Goal: Task Accomplishment & Management: Use online tool/utility

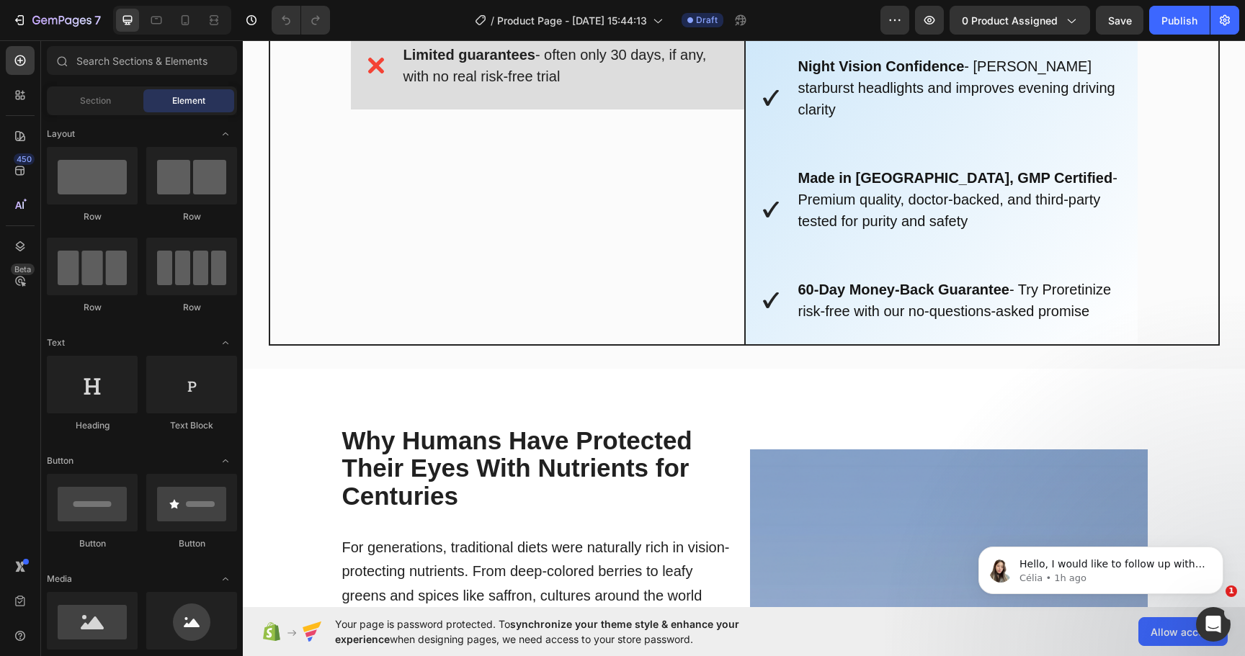
scroll to position [3427, 0]
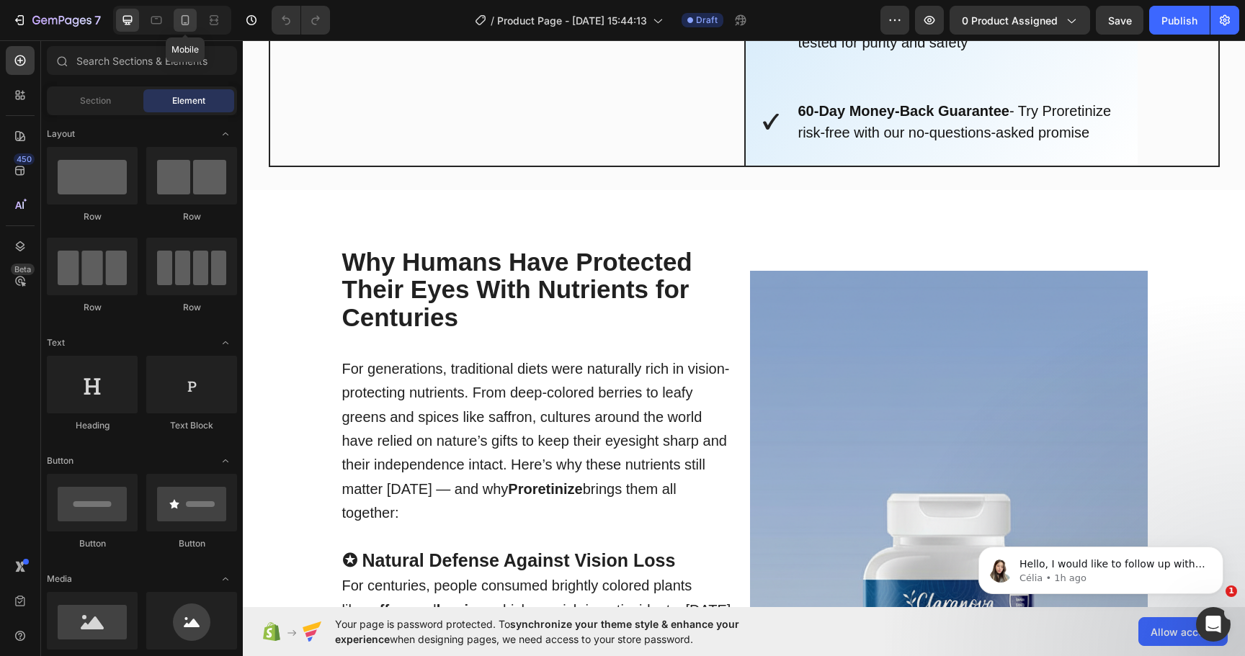
click at [187, 27] on icon at bounding box center [185, 20] width 14 height 14
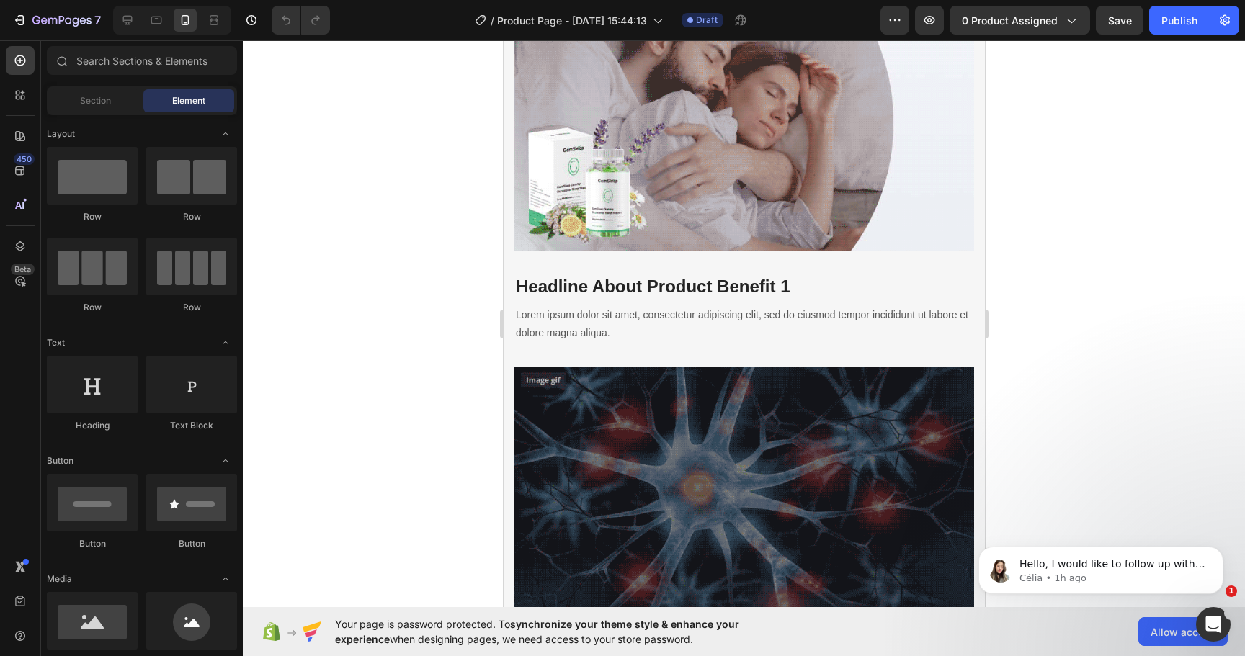
scroll to position [10730, 0]
